Goal: Information Seeking & Learning: Learn about a topic

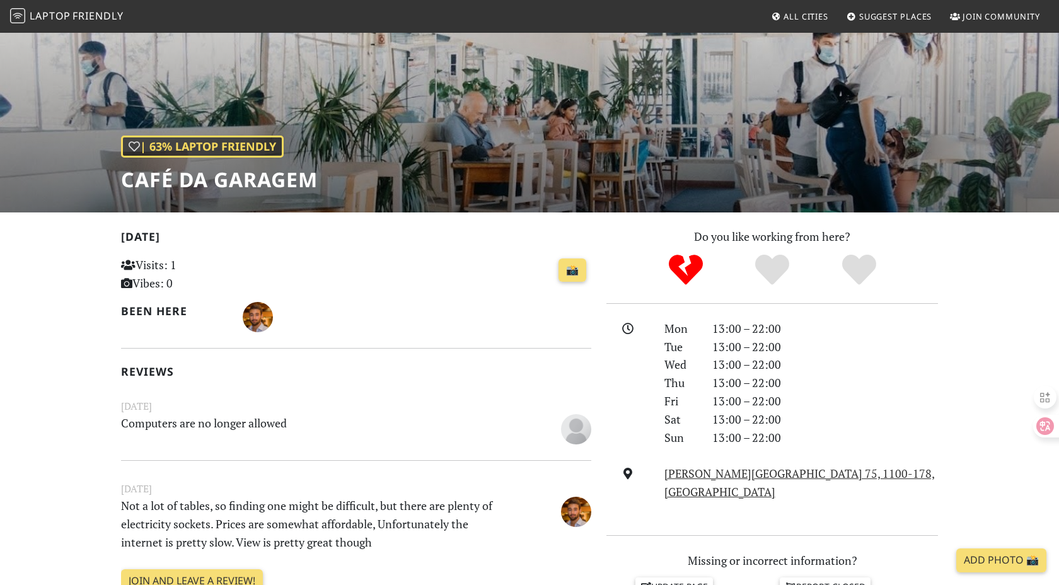
scroll to position [83, 0]
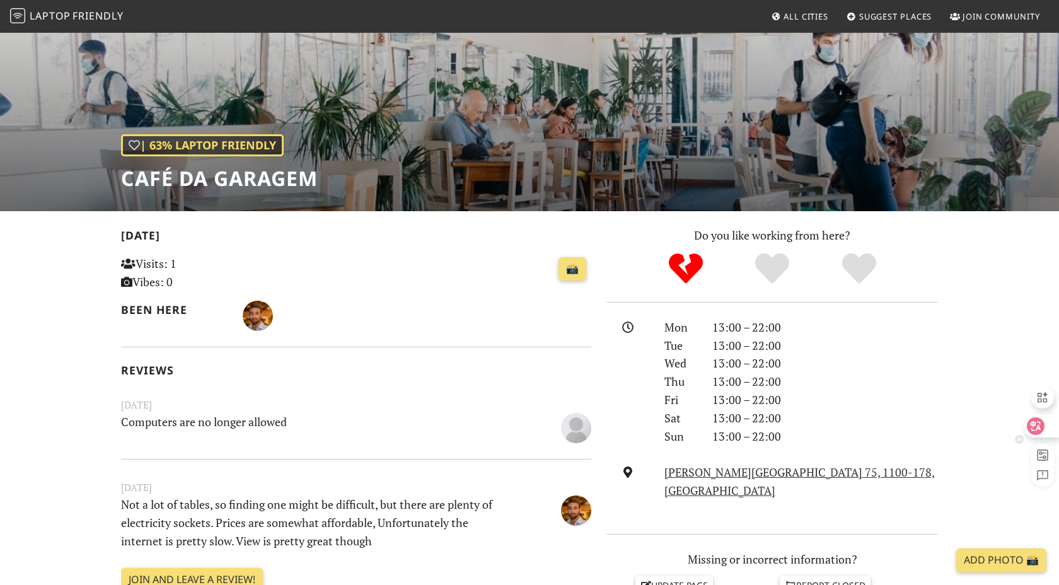
click at [1037, 430] on icon at bounding box center [1036, 426] width 11 height 10
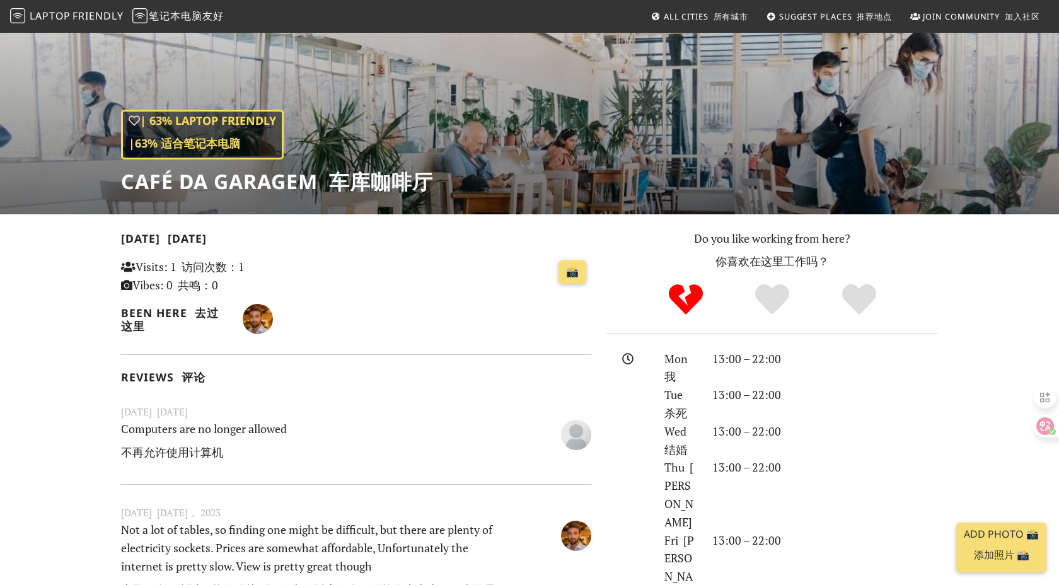
scroll to position [0, 0]
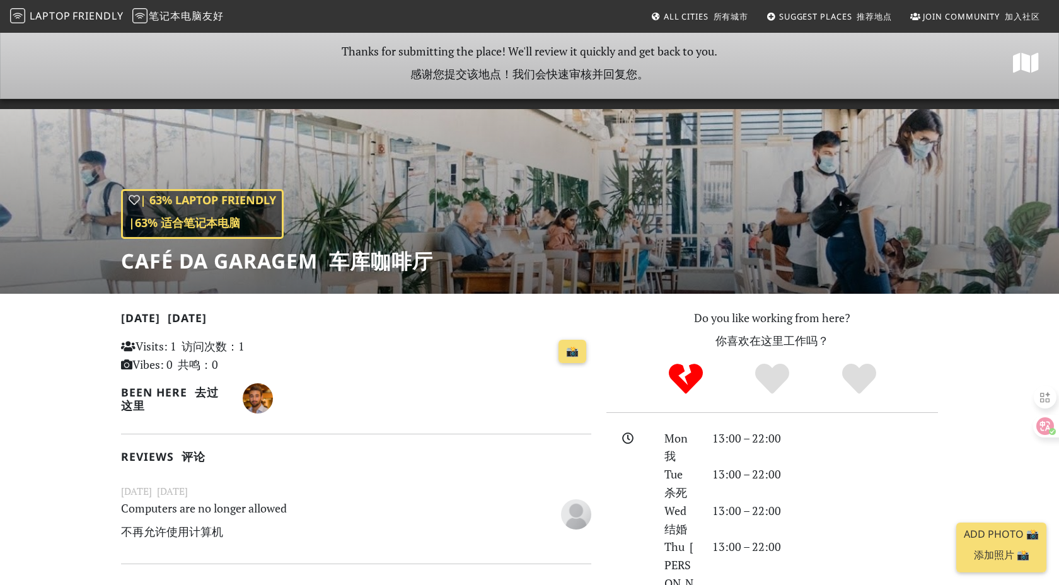
click at [40, 18] on span "Laptop" at bounding box center [50, 16] width 41 height 14
click at [691, 378] on icon "No" at bounding box center [686, 379] width 34 height 34
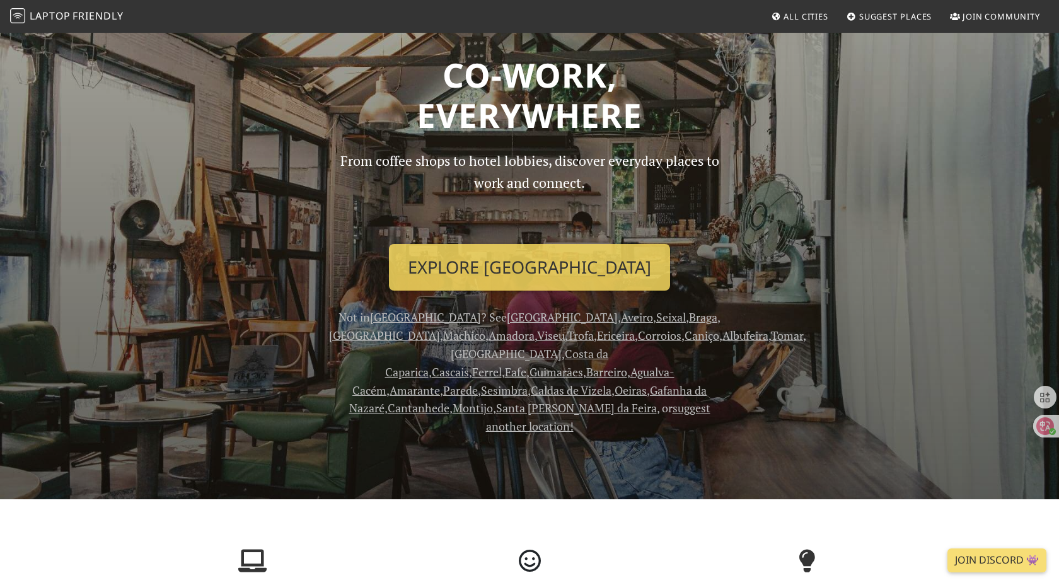
scroll to position [42, 0]
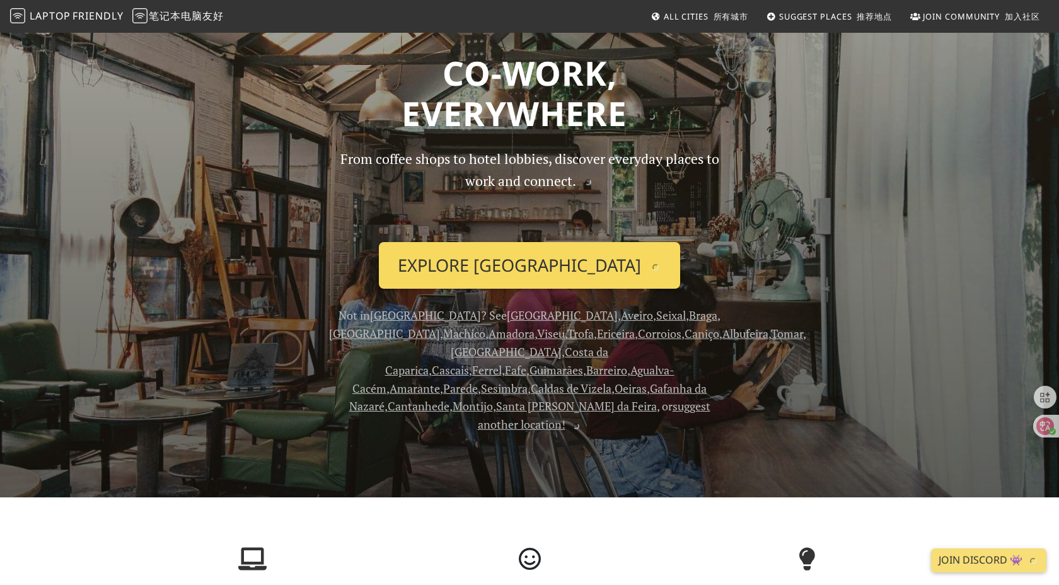
click at [532, 269] on link "Explore Lisbon" at bounding box center [529, 265] width 301 height 47
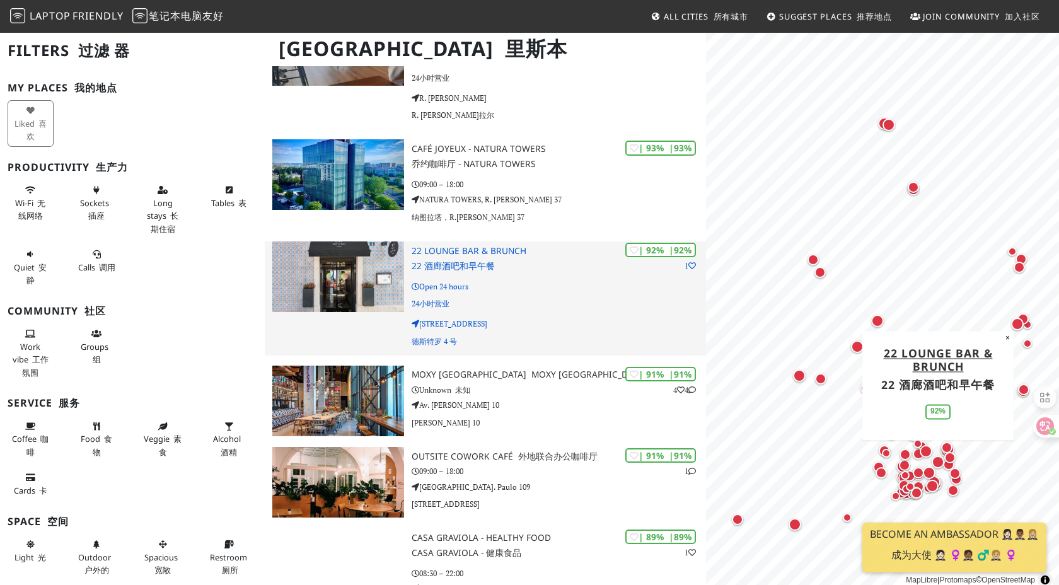
scroll to position [425, 0]
click at [446, 251] on h3 "22 Lounge Bar & Brunch 22 酒廊酒吧和早午餐" at bounding box center [559, 260] width 295 height 31
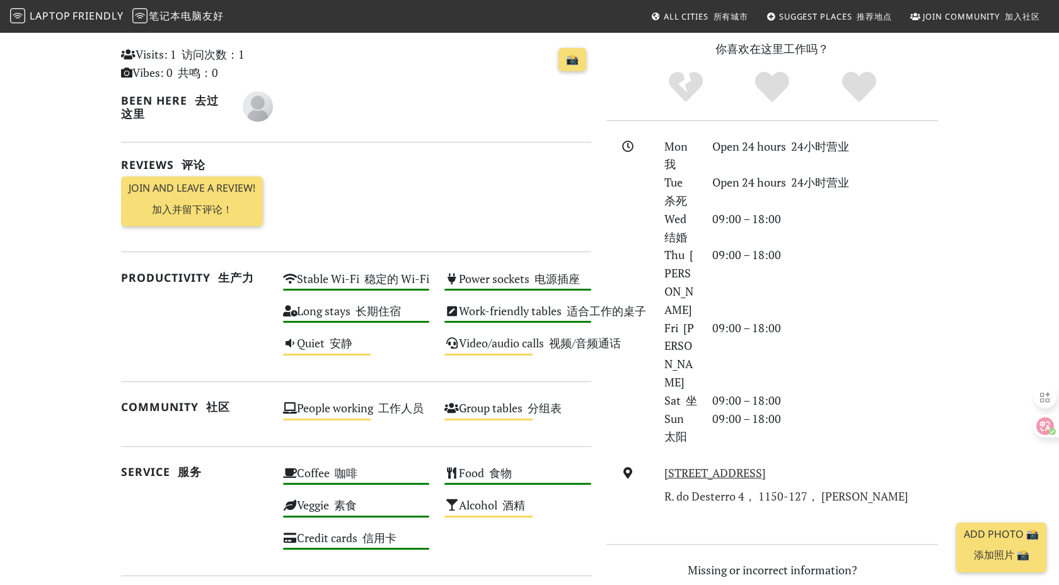
scroll to position [281, 0]
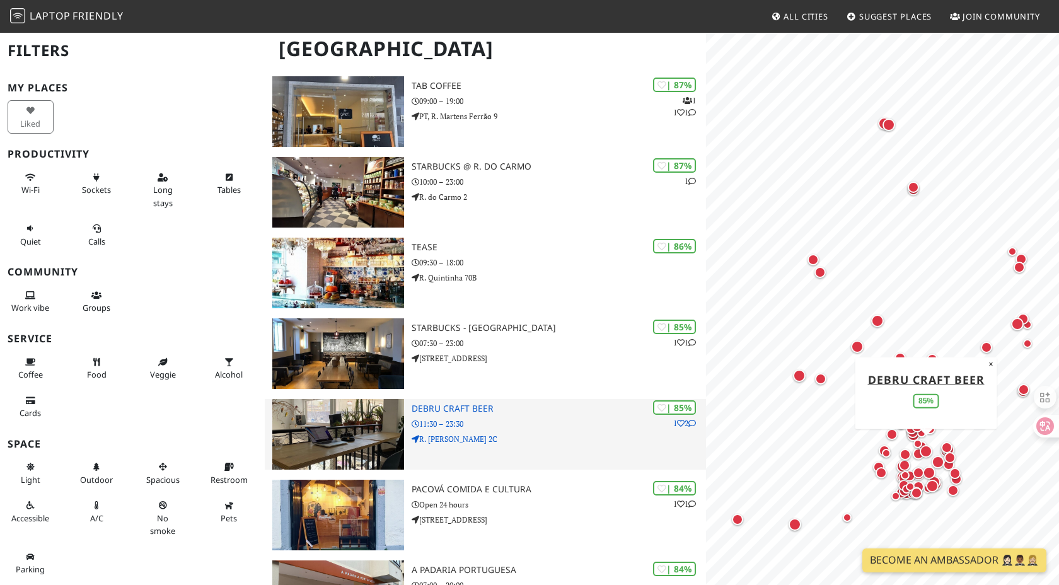
scroll to position [991, 0]
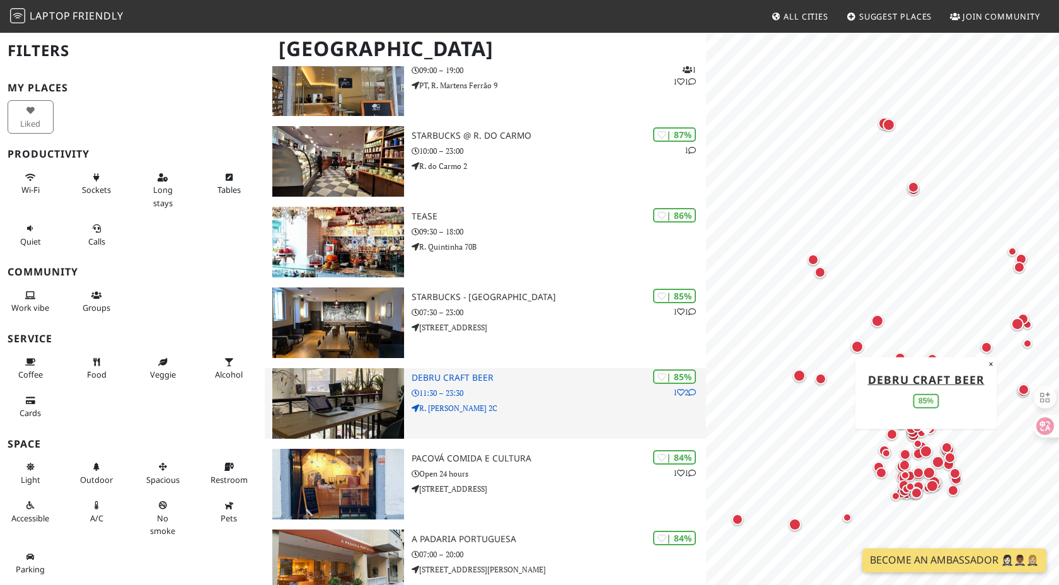
click at [481, 373] on h3 "DeBru Craft Beer" at bounding box center [559, 378] width 295 height 11
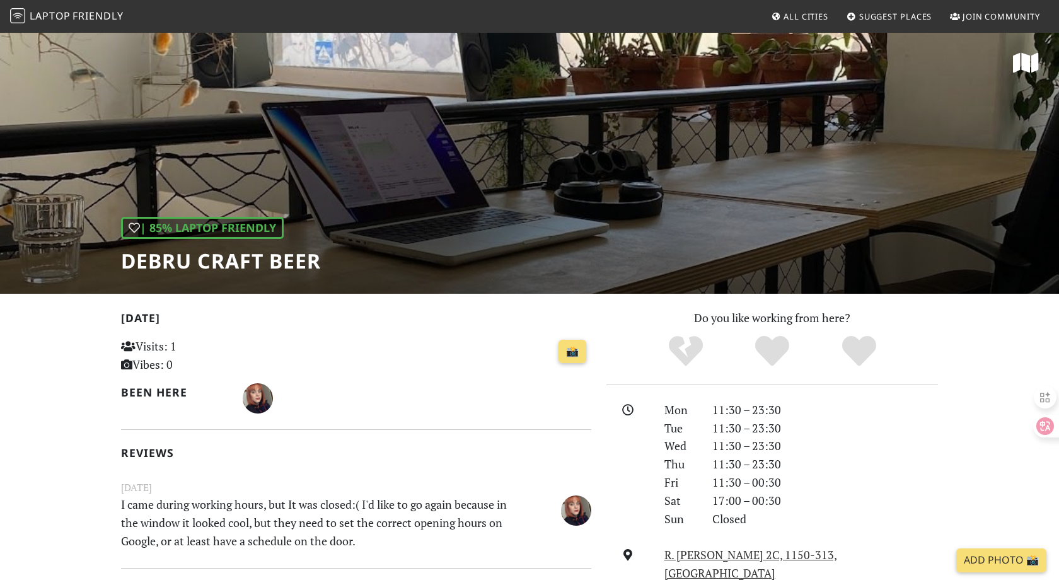
click at [347, 131] on div "| 85% Laptop Friendly DeBru Craft Beer" at bounding box center [529, 163] width 1059 height 262
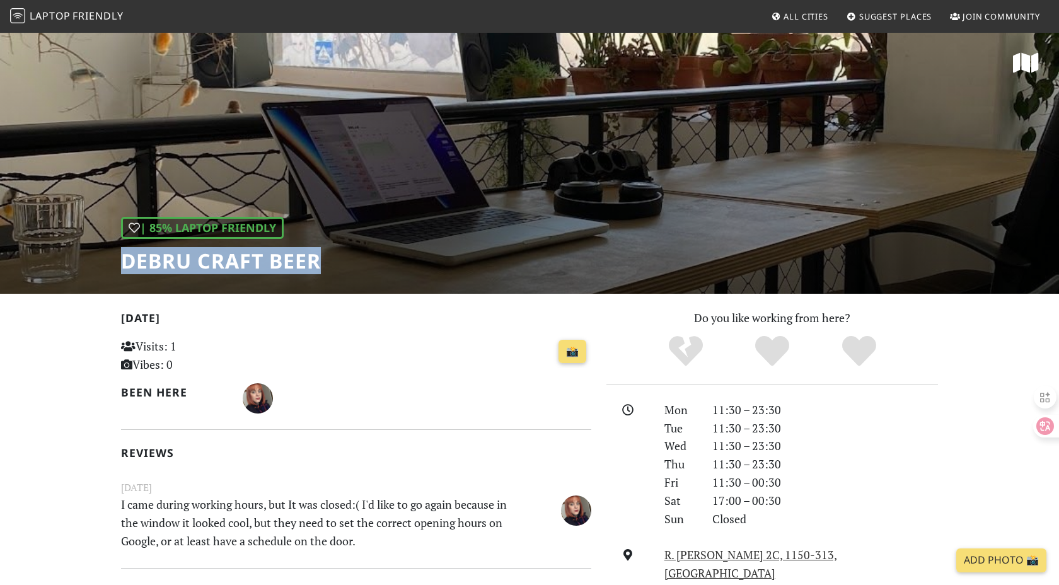
drag, startPoint x: 319, startPoint y: 269, endPoint x: 76, endPoint y: 267, distance: 243.4
click at [76, 267] on div "| 85% Laptop Friendly DeBru Craft Beer" at bounding box center [529, 163] width 1059 height 262
copy h1 "DeBru Craft Beer"
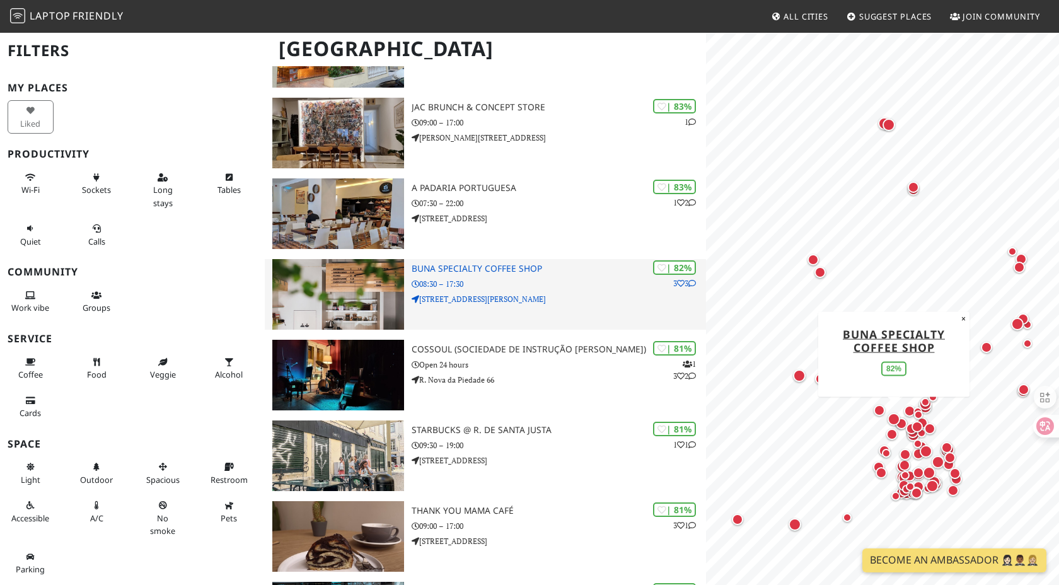
scroll to position [1507, 0]
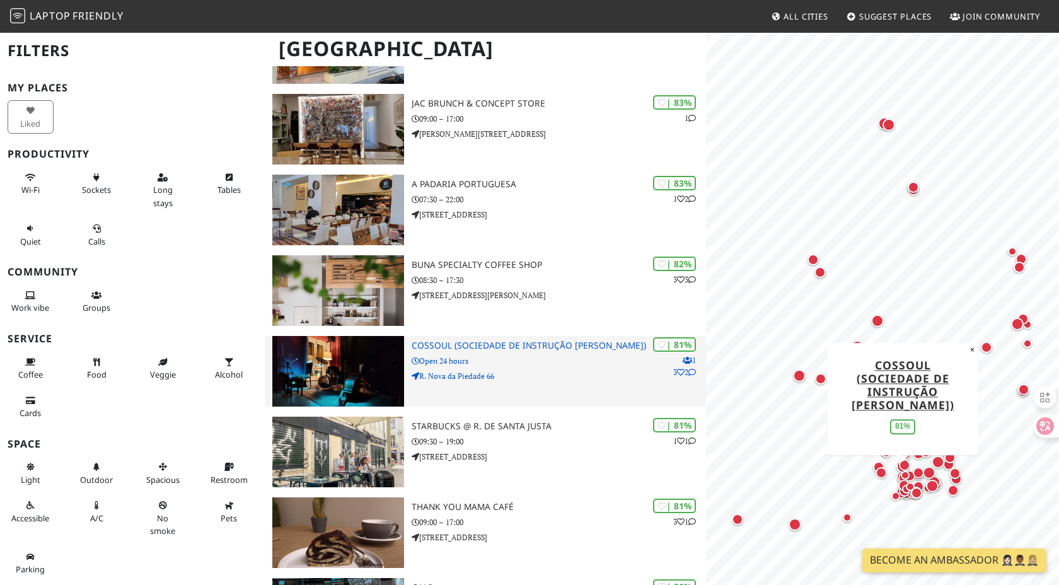
click at [501, 348] on h3 "Cossoul (Sociedade de Instrução Guilherme Cossoul)" at bounding box center [559, 346] width 295 height 11
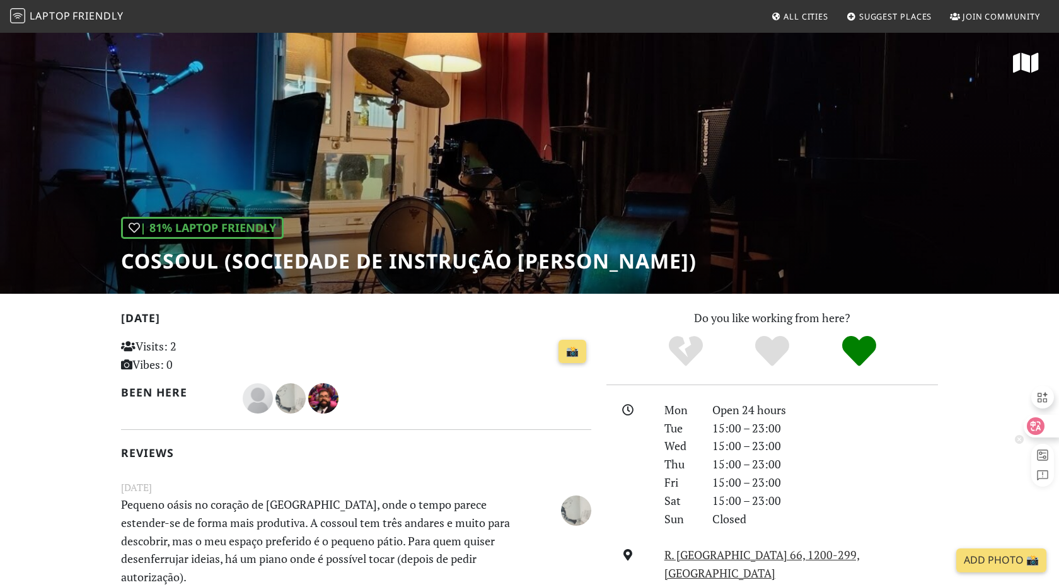
click at [1039, 430] on icon at bounding box center [1036, 426] width 11 height 10
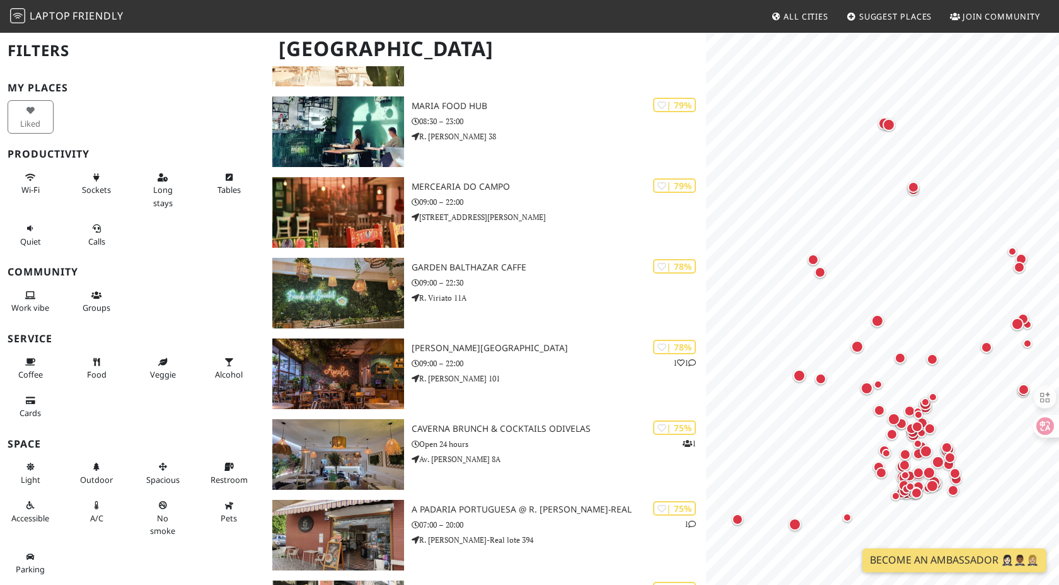
scroll to position [2228, 0]
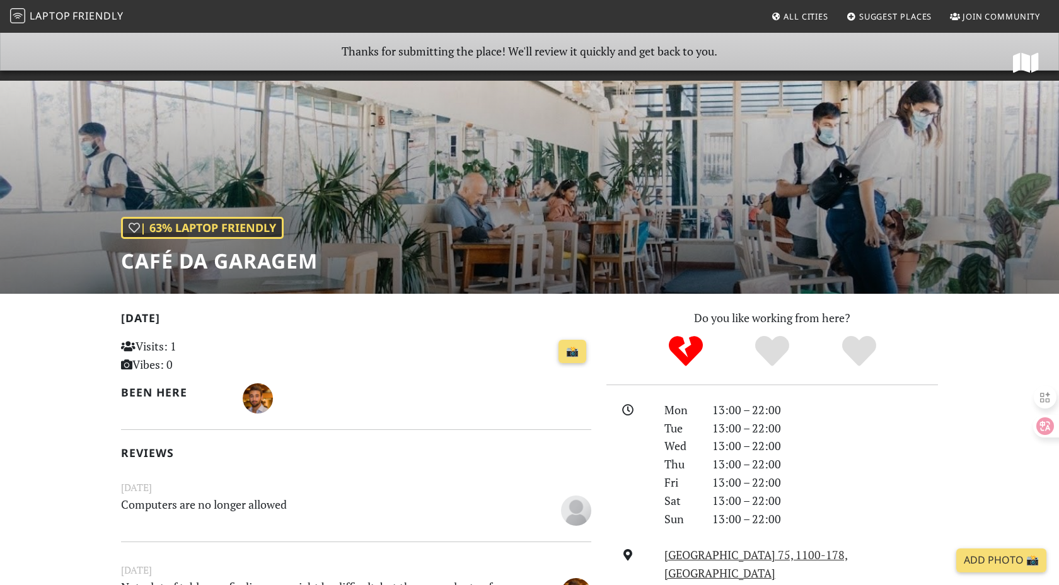
click at [93, 13] on span "Friendly" at bounding box center [98, 16] width 50 height 14
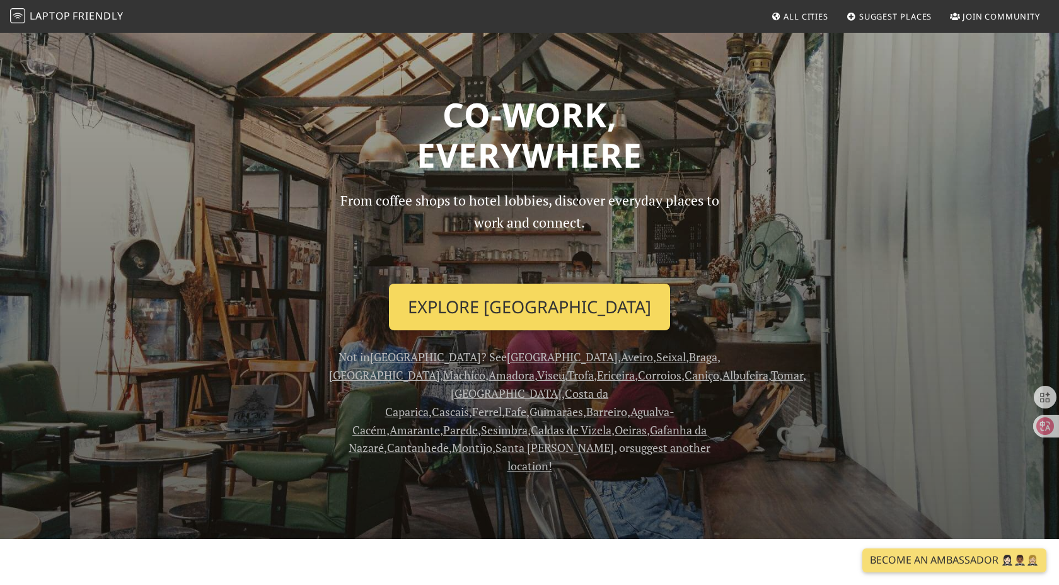
click at [546, 325] on link "Explore Lisbon" at bounding box center [529, 307] width 281 height 47
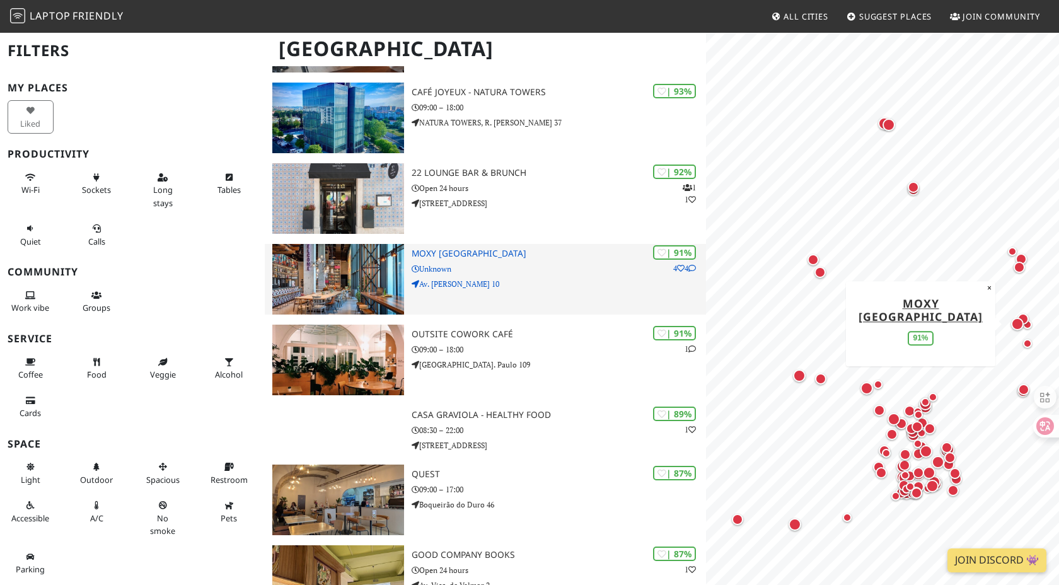
scroll to position [331, 0]
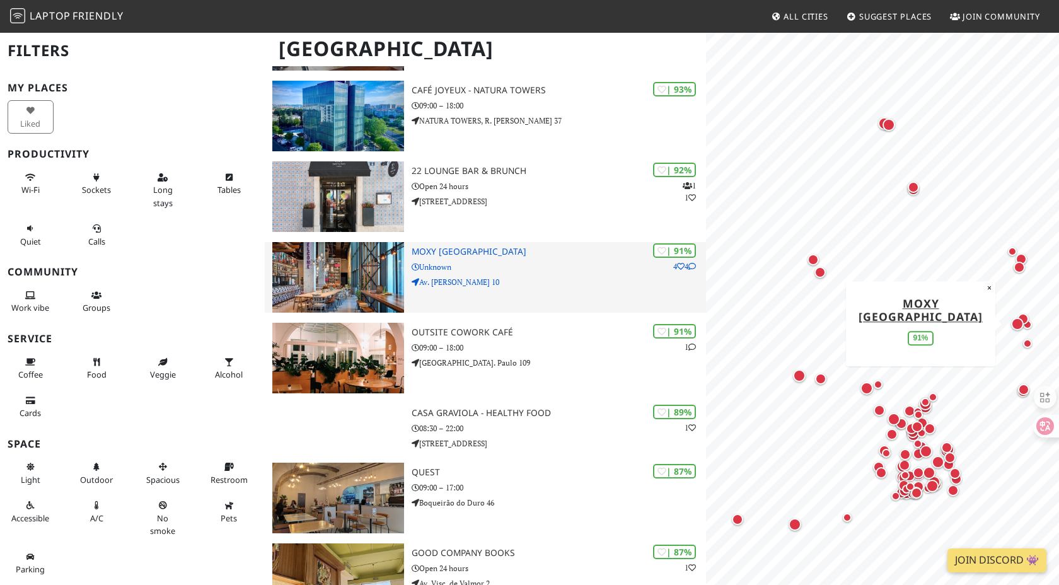
click at [544, 272] on p "Unknown" at bounding box center [559, 267] width 295 height 12
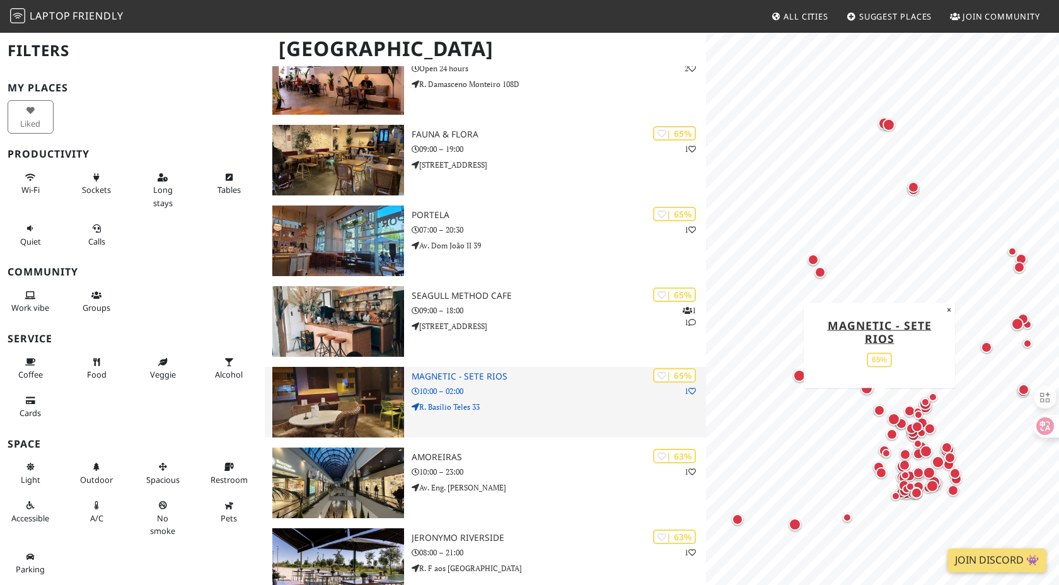
scroll to position [4935, 0]
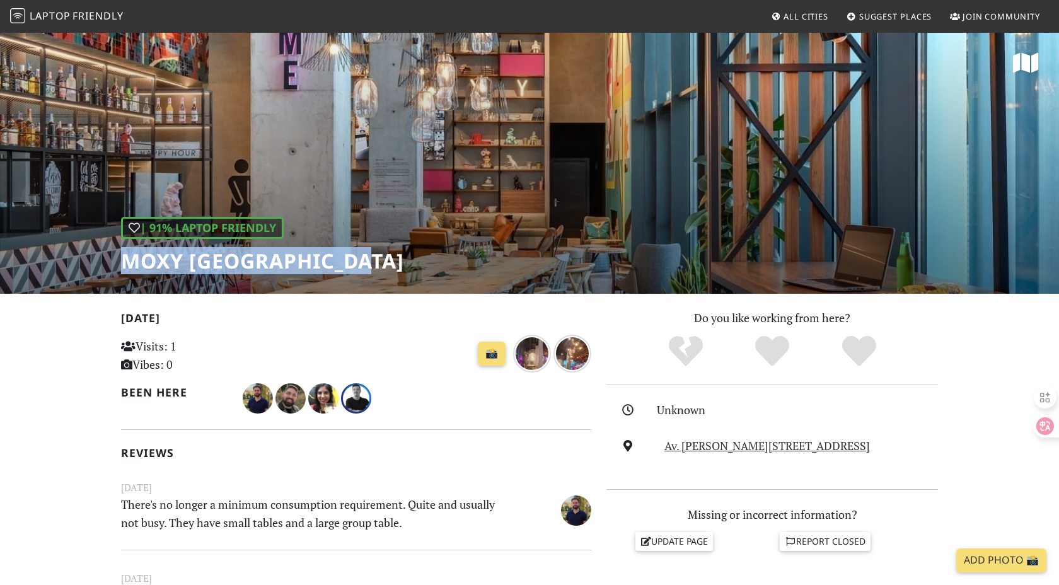
drag, startPoint x: 124, startPoint y: 260, endPoint x: 380, endPoint y: 261, distance: 256.0
click at [381, 261] on div "| 91% Laptop Friendly Moxy [GEOGRAPHIC_DATA]" at bounding box center [529, 163] width 1059 height 262
copy h1 "Moxy [GEOGRAPHIC_DATA]"
